Goal: Use online tool/utility: Utilize a website feature to perform a specific function

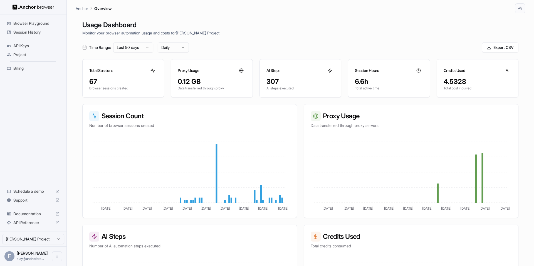
click at [36, 21] on span "Browser Playground" at bounding box center [36, 24] width 46 height 6
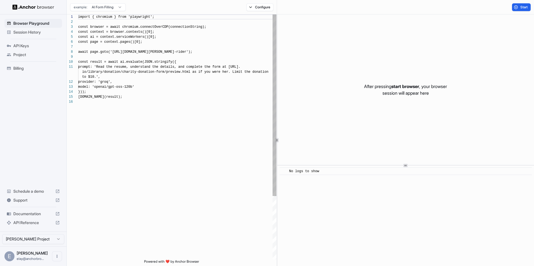
scroll to position [50, 0]
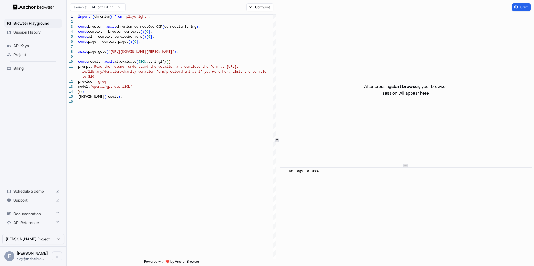
click at [102, 6] on html "Browser Playground Session History API Keys Project Billing Schedule a demo Sup…" at bounding box center [267, 133] width 534 height 266
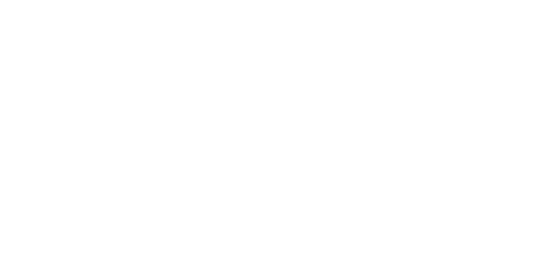
click at [105, 31] on html at bounding box center [267, 133] width 534 height 266
click at [140, 86] on body at bounding box center [267, 133] width 534 height 266
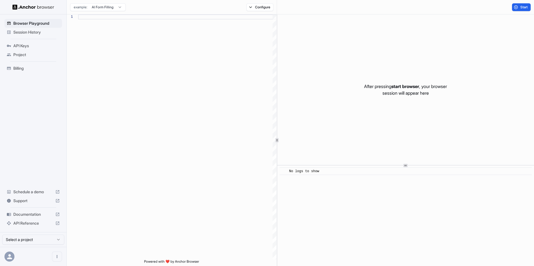
scroll to position [50, 0]
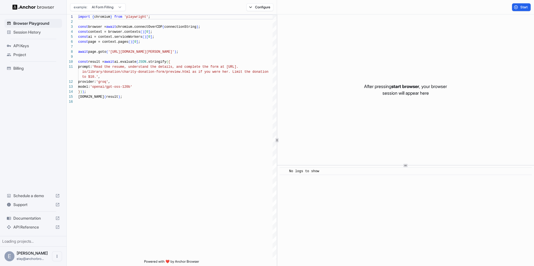
click at [103, 7] on html "Browser Playground Session History API Keys Project Billing Schedule a demo Sup…" at bounding box center [267, 133] width 534 height 266
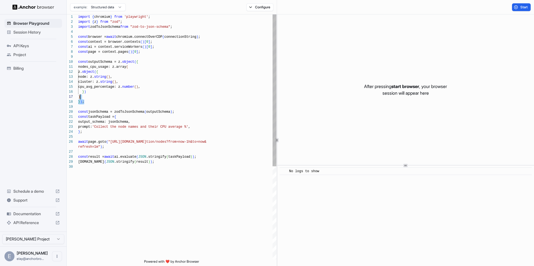
scroll to position [45, 0]
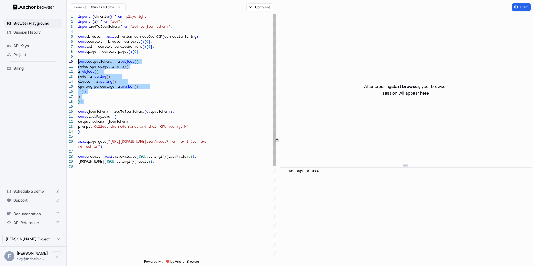
drag, startPoint x: 85, startPoint y: 100, endPoint x: 72, endPoint y: 60, distance: 41.6
click at [78, 60] on div "import { chromium } from 'playwright' ; import { z } from "zod" ; import zodToJ…" at bounding box center [177, 211] width 198 height 395
click at [118, 63] on div "import { chromium } from 'playwright' ; import { z } from "zod" ; import zodToJ…" at bounding box center [177, 211] width 198 height 395
drag, startPoint x: 120, startPoint y: 61, endPoint x: 126, endPoint y: 101, distance: 39.9
click at [126, 101] on div "import { chromium } from 'playwright' ; import { z } from "zod" ; import zodToJ…" at bounding box center [177, 211] width 198 height 395
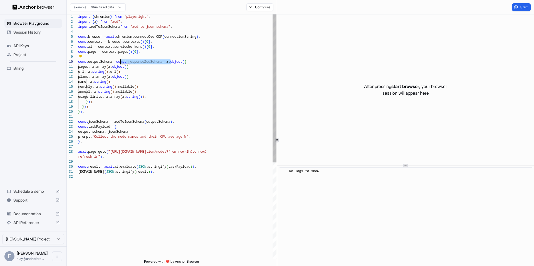
drag, startPoint x: 171, startPoint y: 61, endPoint x: 120, endPoint y: 60, distance: 50.6
click at [120, 60] on div "import { chromium } from 'playwright' ; import { z } from "zod" ; import zodToJ…" at bounding box center [177, 216] width 198 height 405
click at [115, 133] on div "import { chromium } from 'playwright' ; import { z } from "zod" ; import zodToJ…" at bounding box center [177, 216] width 198 height 405
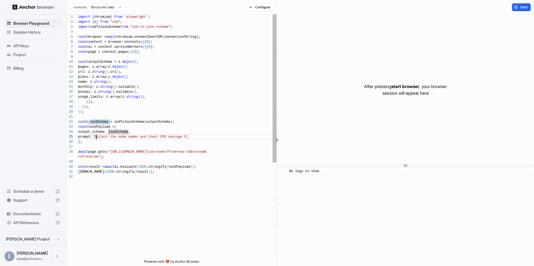
scroll to position [20, 0]
click at [96, 138] on div "import { chromium } from 'playwright' ; import { z } from "zod" ; import zodToJ…" at bounding box center [177, 216] width 198 height 405
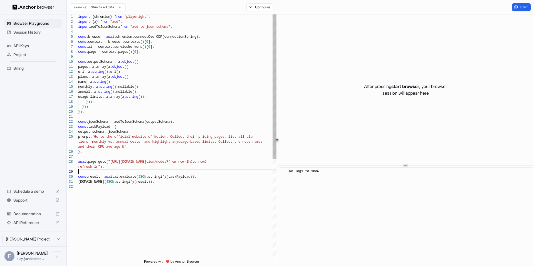
scroll to position [45, 0]
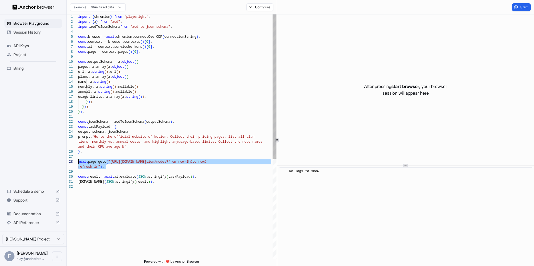
drag, startPoint x: 127, startPoint y: 171, endPoint x: 59, endPoint y: 161, distance: 68.8
click at [78, 161] on div "import { chromium } from 'playwright' ; import { z } from "zod" ; import zodToJ…" at bounding box center [177, 221] width 198 height 415
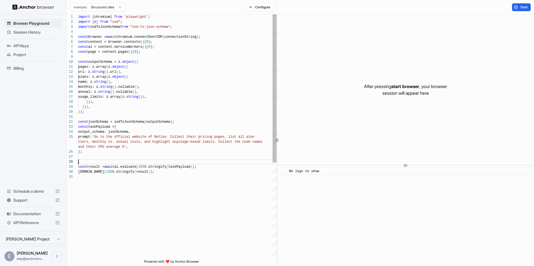
scroll to position [40, 0]
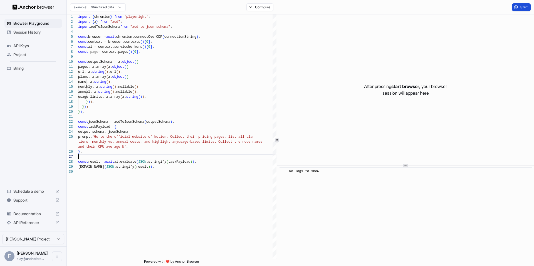
click at [517, 8] on button "Start" at bounding box center [521, 7] width 19 height 8
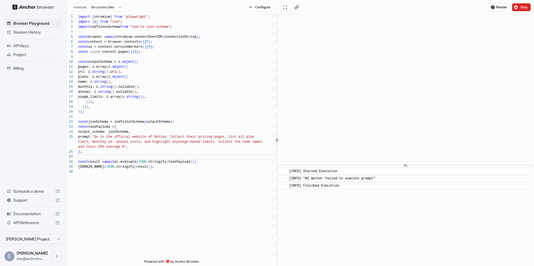
click at [347, 180] on span "[INFO] "AI Worker failed to execute prompt"" at bounding box center [332, 179] width 86 height 4
click at [304, 181] on div "[INFO] "AI Worker failed to execute prompt"" at bounding box center [333, 179] width 88 height 6
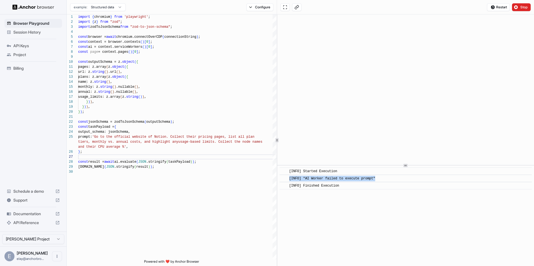
click at [304, 181] on div "[INFO] "AI Worker failed to execute prompt"" at bounding box center [333, 179] width 88 height 6
click at [304, 180] on span "[INFO] "AI Worker failed to execute prompt"" at bounding box center [332, 179] width 86 height 4
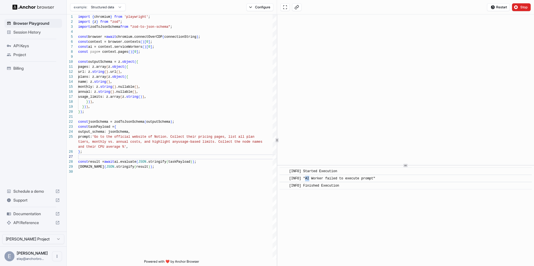
click at [305, 180] on span "[INFO] "AI Worker failed to execute prompt"" at bounding box center [332, 179] width 86 height 4
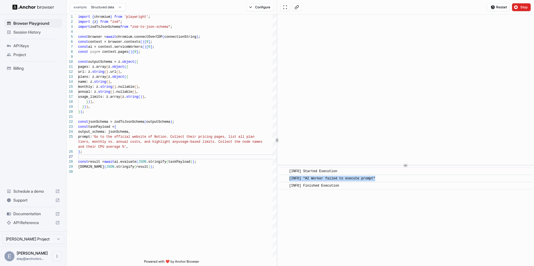
click at [305, 180] on span "[INFO] "AI Worker failed to execute prompt"" at bounding box center [332, 179] width 86 height 4
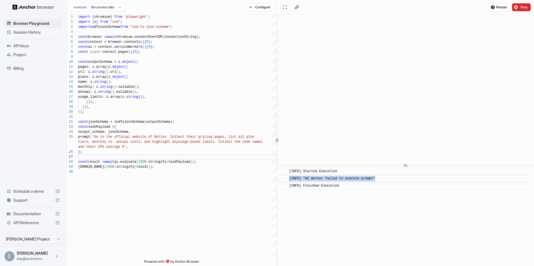
click at [305, 180] on span "[INFO] "AI Worker failed to execute prompt"" at bounding box center [332, 179] width 86 height 4
click at [306, 178] on span "[INFO] "AI Worker failed to execute prompt"" at bounding box center [332, 179] width 86 height 4
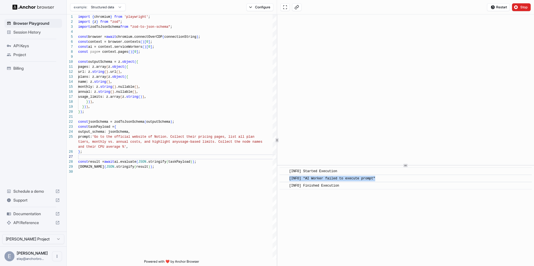
click at [306, 178] on span "[INFO] "AI Worker failed to execute prompt"" at bounding box center [332, 179] width 86 height 4
click at [217, 142] on div "import { chromium } from 'playwright' ; import { z } from "zod" ; import zodToJ…" at bounding box center [177, 214] width 198 height 400
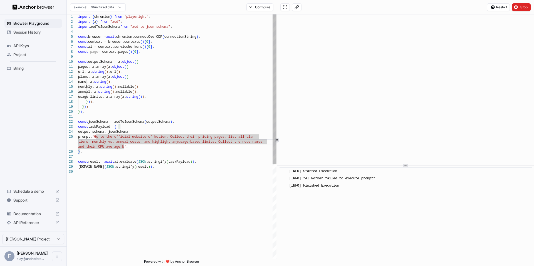
scroll to position [0, 0]
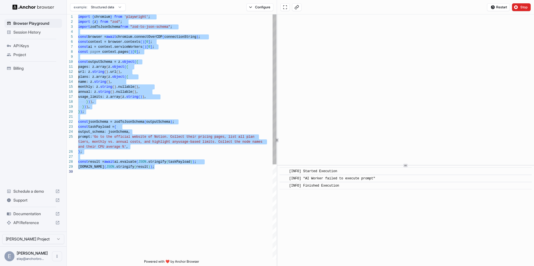
click at [224, 41] on div "import { chromium } from 'playwright' ; import { z } from "zod" ; import zodToJ…" at bounding box center [177, 214] width 198 height 400
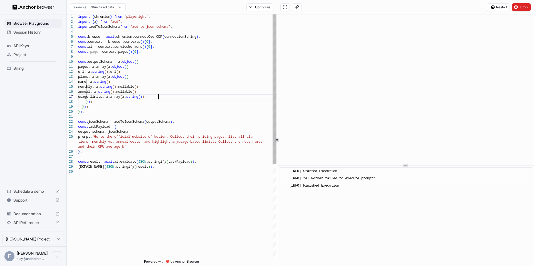
click at [186, 95] on div "import { chromium } from 'playwright' ; import { z } from "zod" ; import zodToJ…" at bounding box center [177, 214] width 198 height 400
click at [189, 108] on div "import { chromium } from 'playwright' ; import { z } from "zod" ; import zodToJ…" at bounding box center [177, 214] width 198 height 400
click at [182, 116] on div "import { chromium } from 'playwright' ; import { z } from "zod" ; import zodToJ…" at bounding box center [177, 214] width 198 height 400
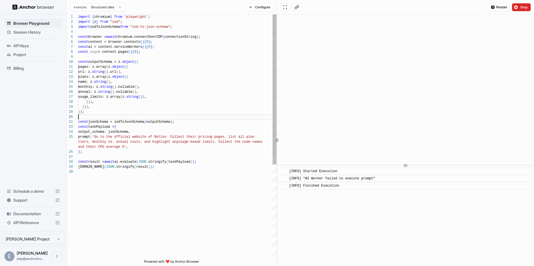
click at [180, 163] on div "import { chromium } from 'playwright' ; import { z } from "zod" ; import zodToJ…" at bounding box center [177, 214] width 198 height 400
click at [316, 179] on span "[INFO] "AI Worker failed to execute prompt"" at bounding box center [332, 179] width 86 height 4
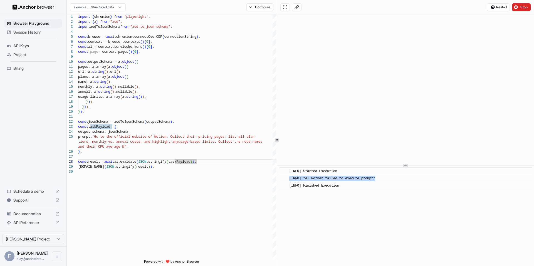
click at [316, 179] on span "[INFO] "AI Worker failed to execute prompt"" at bounding box center [332, 179] width 86 height 4
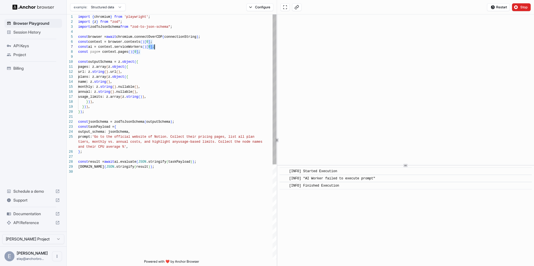
drag, startPoint x: 149, startPoint y: 48, endPoint x: 154, endPoint y: 48, distance: 4.5
click at [154, 48] on div "import { chromium } from 'playwright' ; import { z } from "zod" ; import zodToJ…" at bounding box center [177, 214] width 198 height 400
click at [186, 115] on div "import { chromium } from 'playwright' ; import { z } from "zod" ; import zodToJ…" at bounding box center [177, 214] width 198 height 400
type textarea "**********"
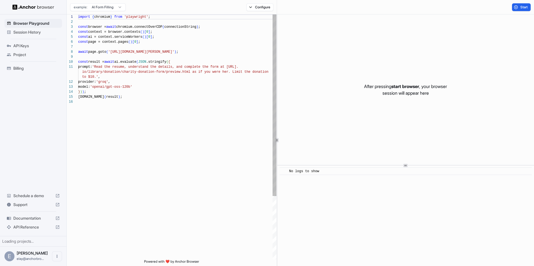
scroll to position [10, 0]
click at [165, 78] on div "import { chromium } from 'playwright' ; const browser = await chromium.connectO…" at bounding box center [177, 179] width 198 height 330
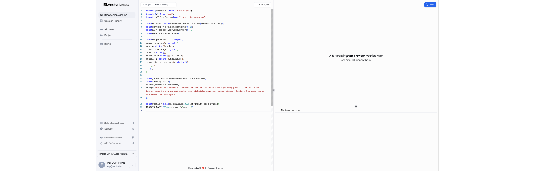
scroll to position [5, 0]
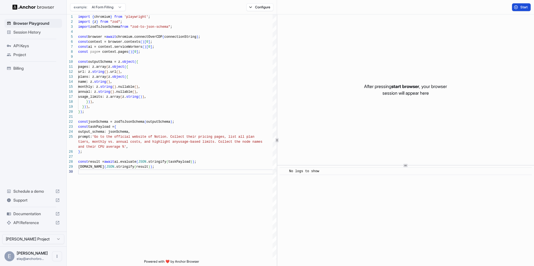
click at [524, 5] on span "Start" at bounding box center [524, 7] width 8 height 4
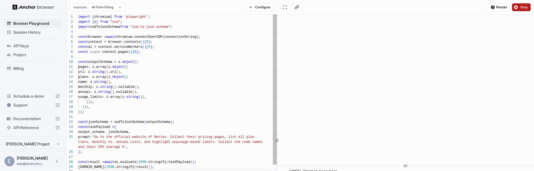
type textarea "**********"
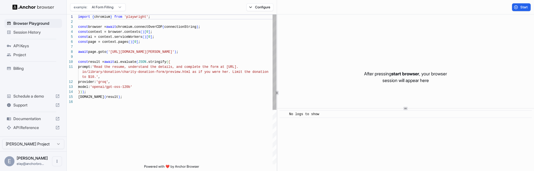
click at [165, 76] on div "import { chromium } from 'playwright' ; const browser = await chromium.connectO…" at bounding box center [177, 131] width 198 height 235
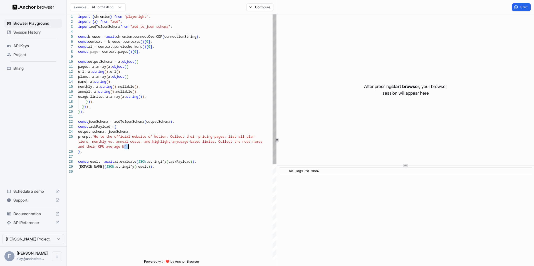
scroll to position [25, 0]
drag, startPoint x: 125, startPoint y: 147, endPoint x: 218, endPoint y: 143, distance: 93.5
click at [218, 143] on div "const page = context.pages ( ) [ 0 ] ; const outputSchema = z. object ( { pages…" at bounding box center [177, 214] width 198 height 400
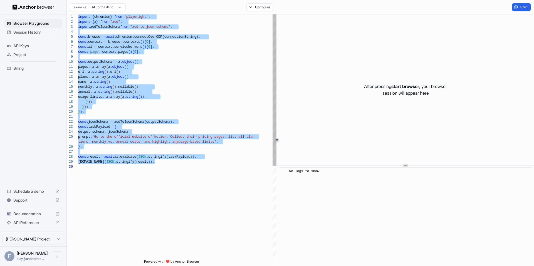
scroll to position [20, 0]
click at [179, 85] on div "const page = context.pages ( ) [ 0 ] ; const outputSchema = z. object ( { pages…" at bounding box center [177, 211] width 198 height 395
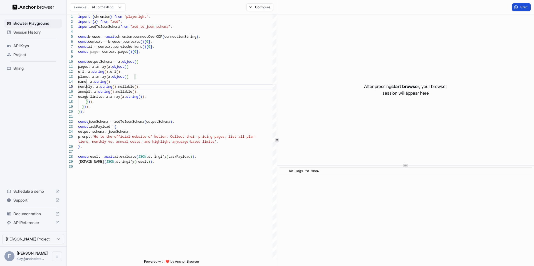
click at [522, 9] on span "Start" at bounding box center [524, 7] width 8 height 4
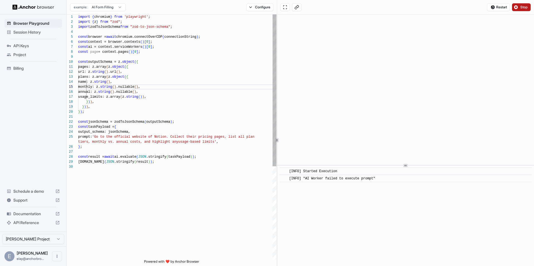
click at [174, 95] on div "const page = context.pages ( ) [ 0 ] ; const outputSchema = z. object ( { pages…" at bounding box center [177, 211] width 198 height 395
click at [170, 90] on div "const page = context.pages ( ) [ 0 ] ; const outputSchema = z. object ( { pages…" at bounding box center [177, 211] width 198 height 395
type textarea "**********"
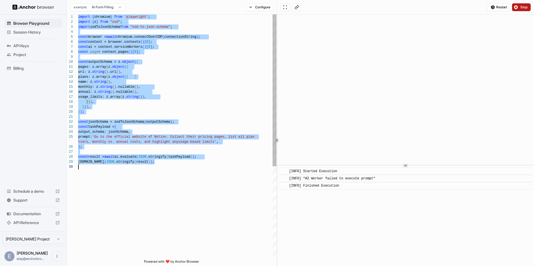
scroll to position [0, 0]
